Goal: Navigation & Orientation: Find specific page/section

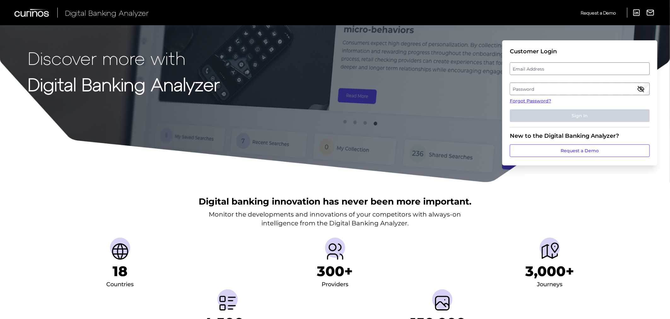
click at [579, 65] on label "Email Address" at bounding box center [579, 68] width 139 height 11
click at [579, 65] on input "email" at bounding box center [580, 68] width 140 height 13
click at [576, 70] on input "Email Address" at bounding box center [580, 68] width 140 height 13
type input "[PERSON_NAME][EMAIL_ADDRESS][DOMAIN_NAME]"
click at [560, 89] on label "Password" at bounding box center [579, 88] width 139 height 11
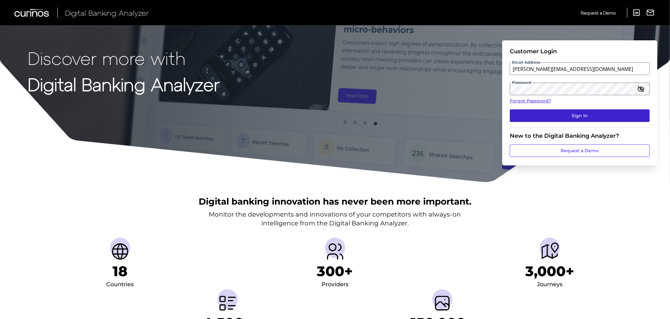
click at [572, 111] on button "Sign In" at bounding box center [580, 115] width 140 height 13
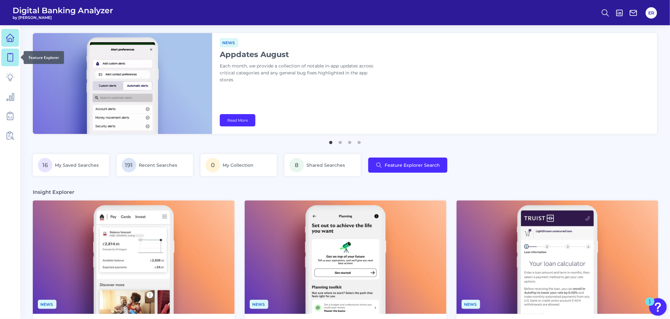
click at [14, 58] on icon at bounding box center [10, 57] width 9 height 9
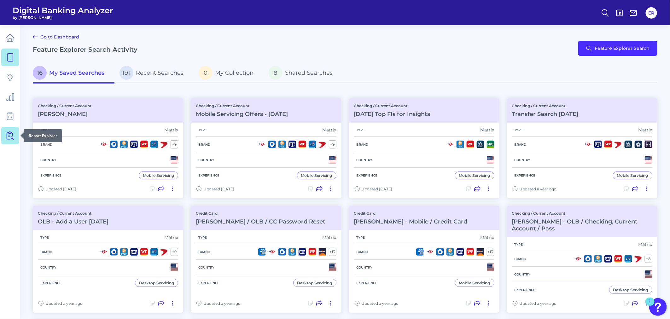
click at [12, 136] on icon at bounding box center [10, 135] width 9 height 9
